Goal: Information Seeking & Learning: Learn about a topic

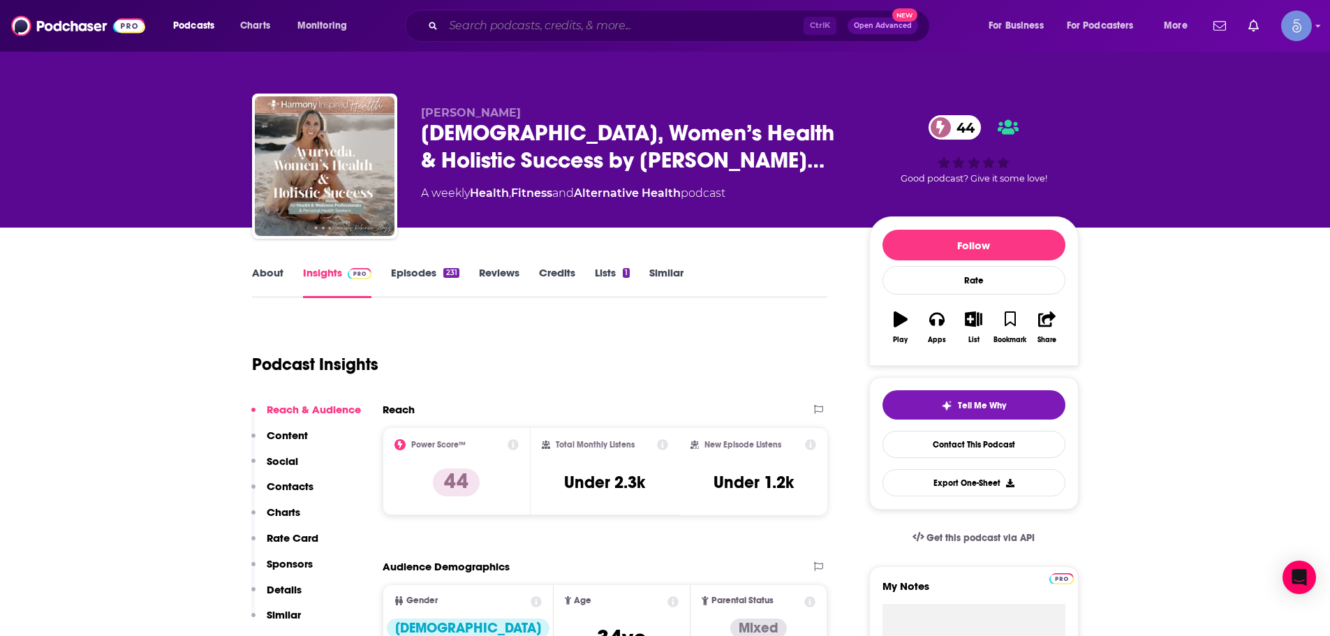
click at [508, 31] on input "Search podcasts, credits, & more..." at bounding box center [623, 26] width 360 height 22
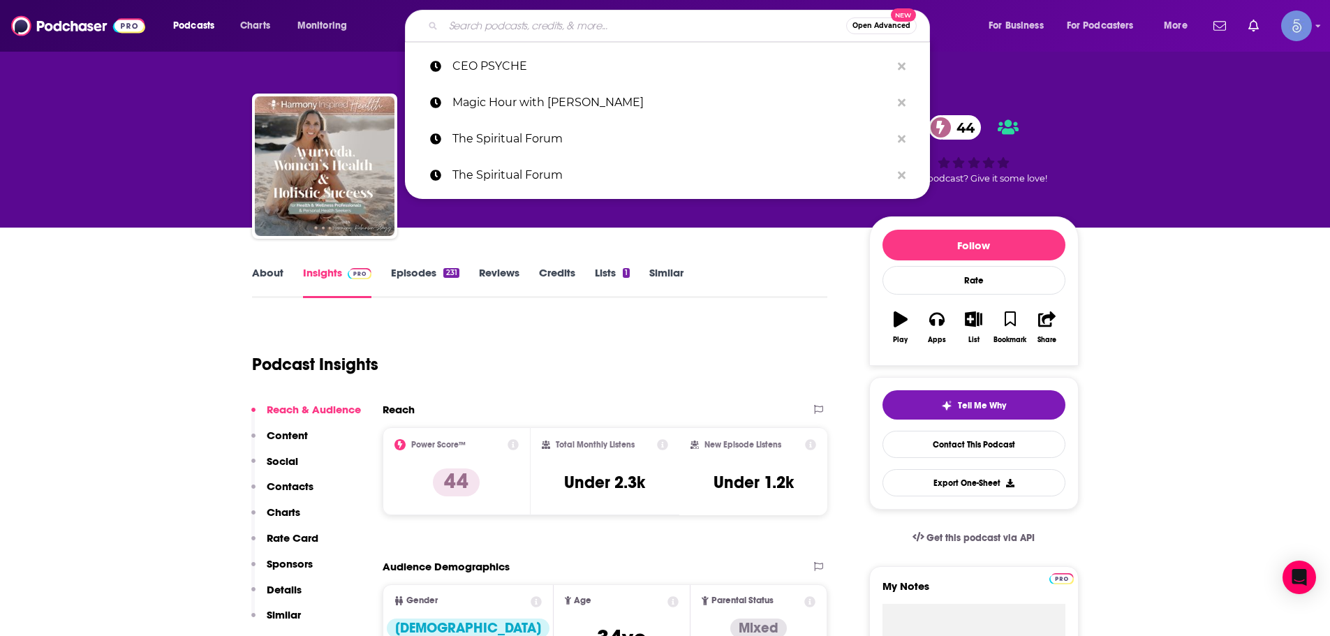
paste input "Living the Reiki Life"
type input "Living the Reiki Life"
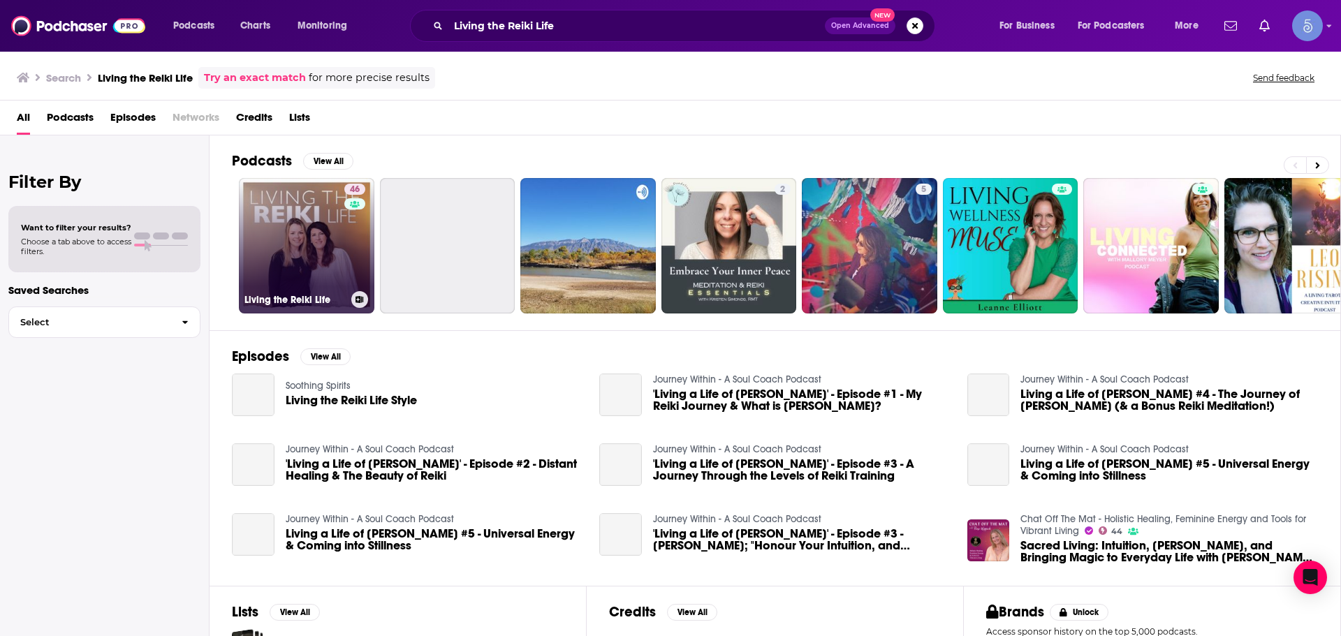
click at [335, 264] on link "46 Living the Reiki Life" at bounding box center [306, 245] width 135 height 135
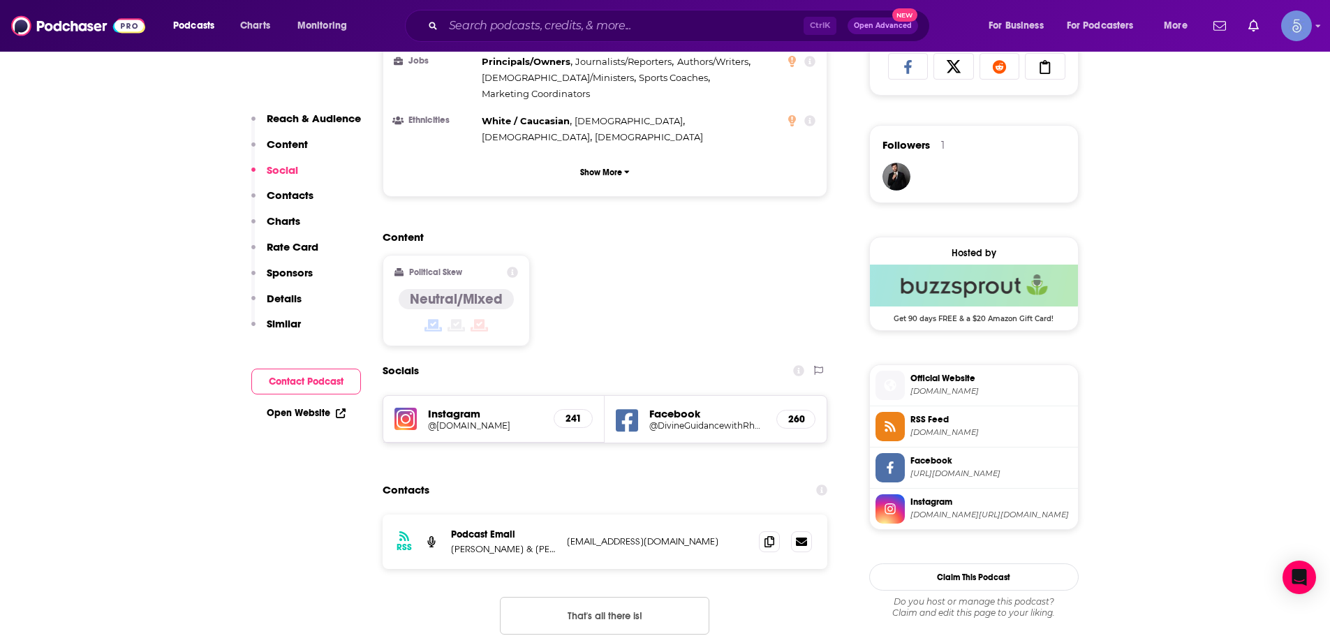
scroll to position [978, 0]
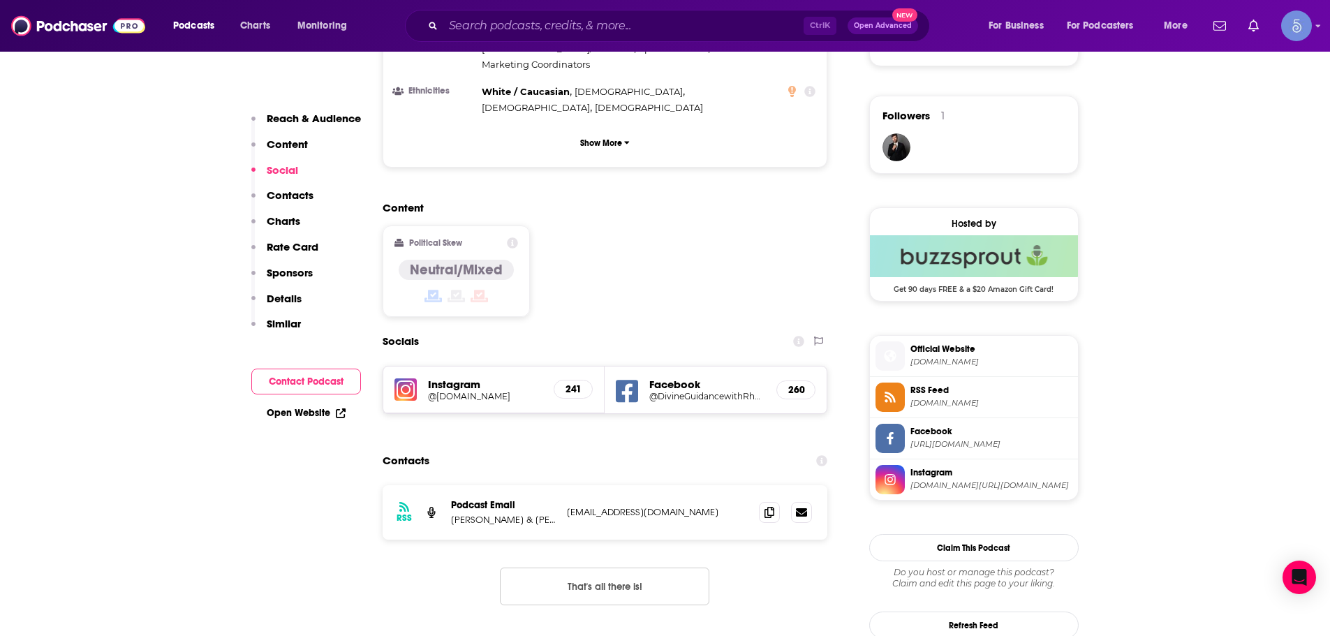
drag, startPoint x: 397, startPoint y: 306, endPoint x: 397, endPoint y: 317, distance: 11.2
click at [397, 366] on div "Instagram @living.the.reiki.life 241 Facebook @DivineGuidancewithRhonda 260" at bounding box center [605, 390] width 445 height 48
drag, startPoint x: 401, startPoint y: 309, endPoint x: 398, endPoint y: 336, distance: 27.5
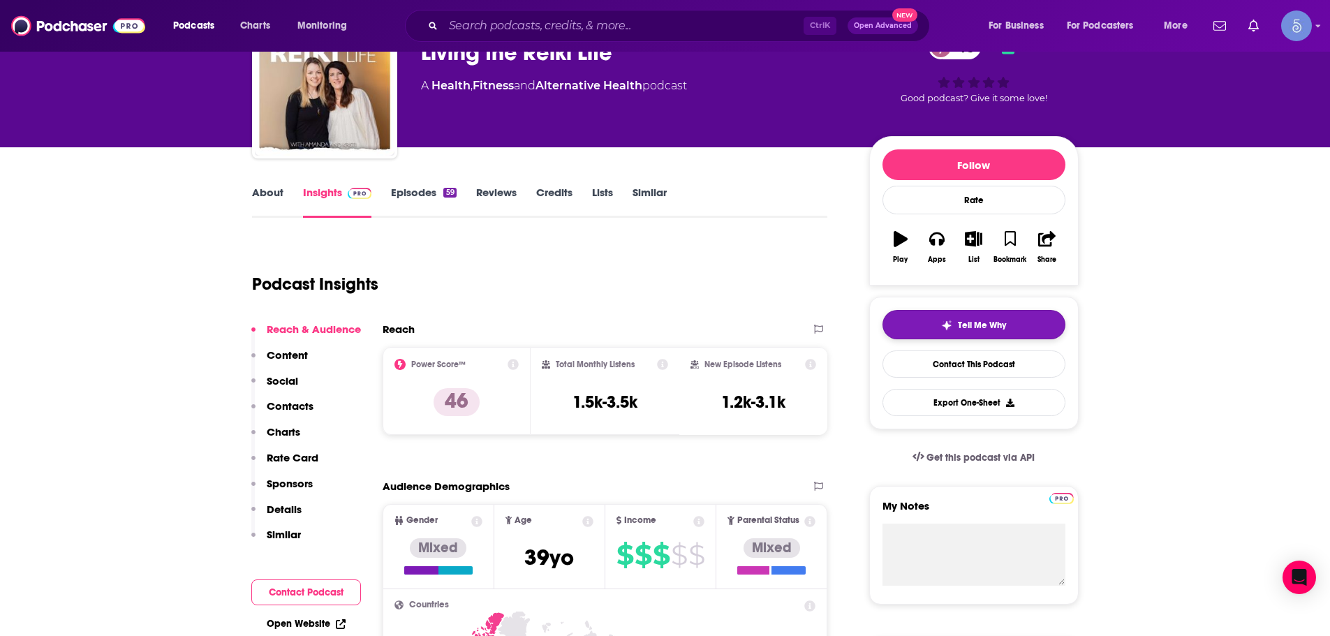
scroll to position [0, 0]
